Goal: Transaction & Acquisition: Purchase product/service

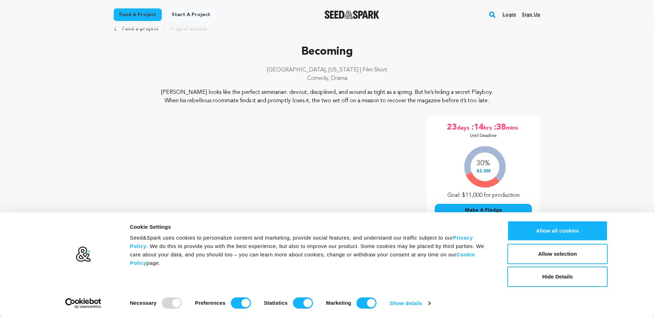
scroll to position [69, 0]
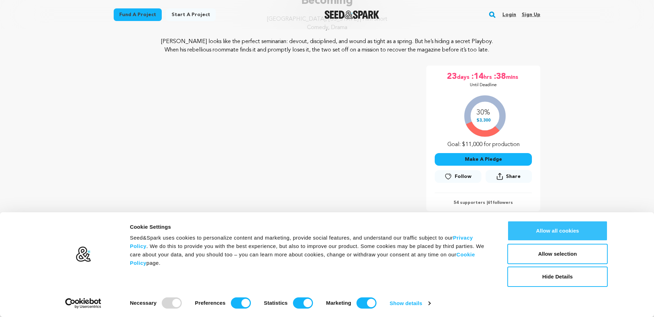
click at [554, 233] on button "Allow all cookies" at bounding box center [557, 231] width 100 height 20
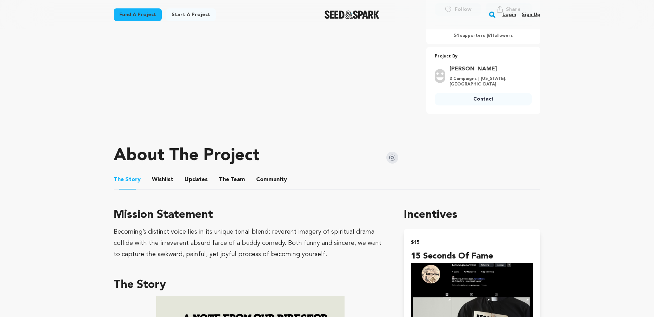
scroll to position [358, 0]
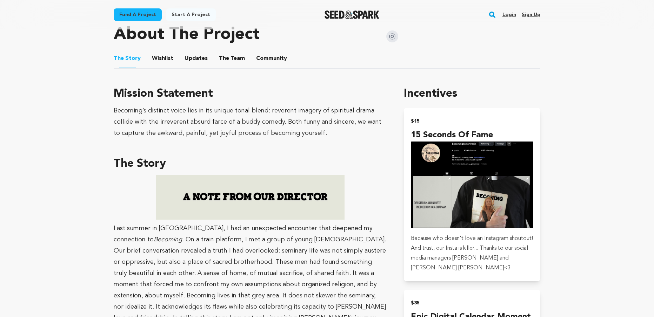
click at [269, 58] on button "Community" at bounding box center [271, 60] width 17 height 17
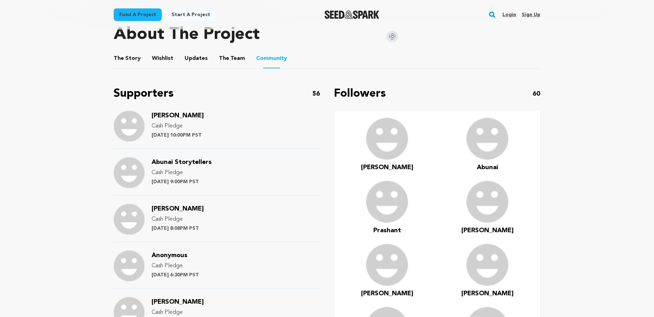
click at [180, 113] on span "[PERSON_NAME]" at bounding box center [177, 116] width 52 height 6
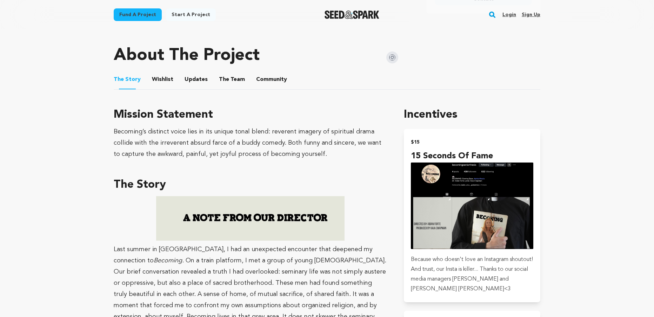
scroll to position [328, 0]
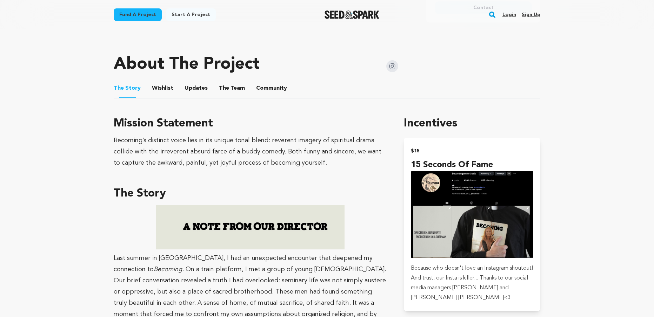
click at [270, 93] on button "Community" at bounding box center [271, 89] width 17 height 17
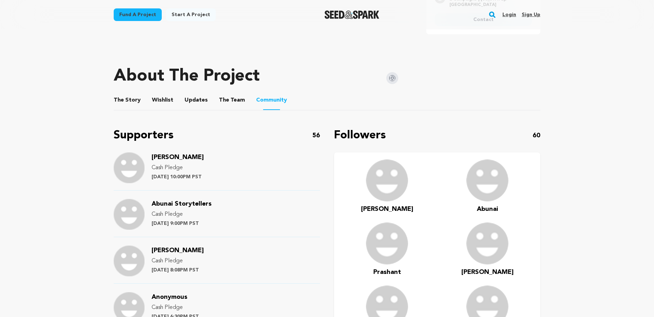
scroll to position [81, 0]
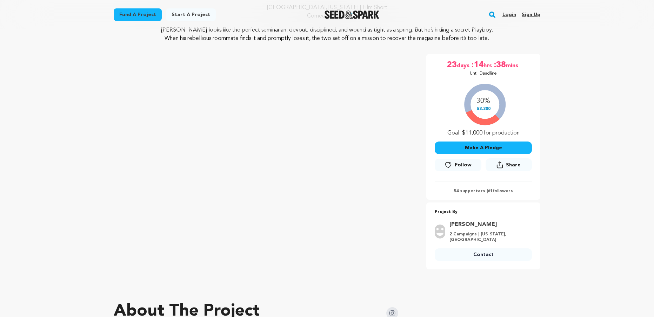
click at [468, 147] on button "Make A Pledge" at bounding box center [482, 148] width 97 height 13
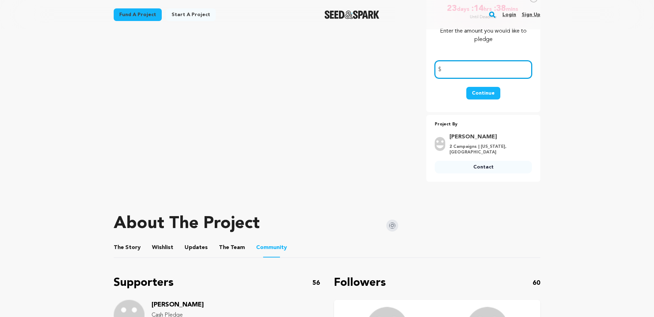
scroll to position [134, 0]
